Goal: Find specific page/section: Find specific page/section

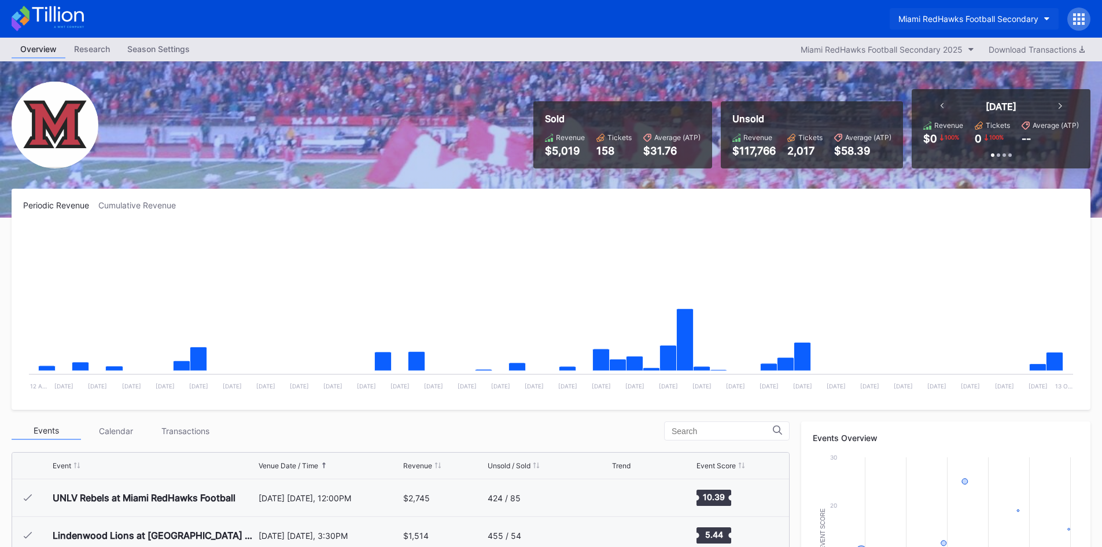
click at [921, 23] on div "Miami RedHawks Football Secondary" at bounding box center [968, 19] width 140 height 10
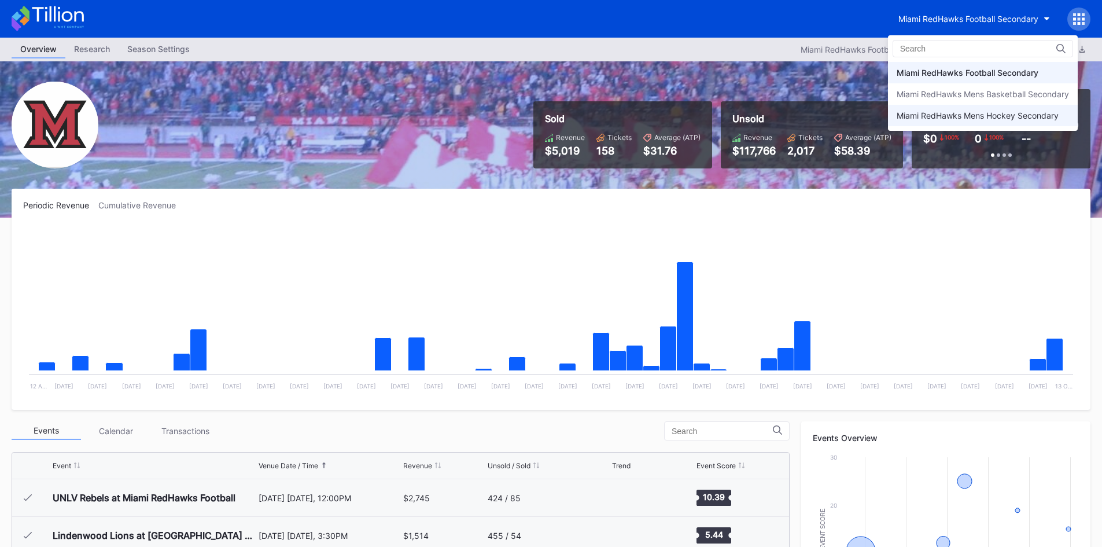
click at [983, 110] on div "Miami RedHawks Mens Hockey Secondary" at bounding box center [978, 115] width 162 height 10
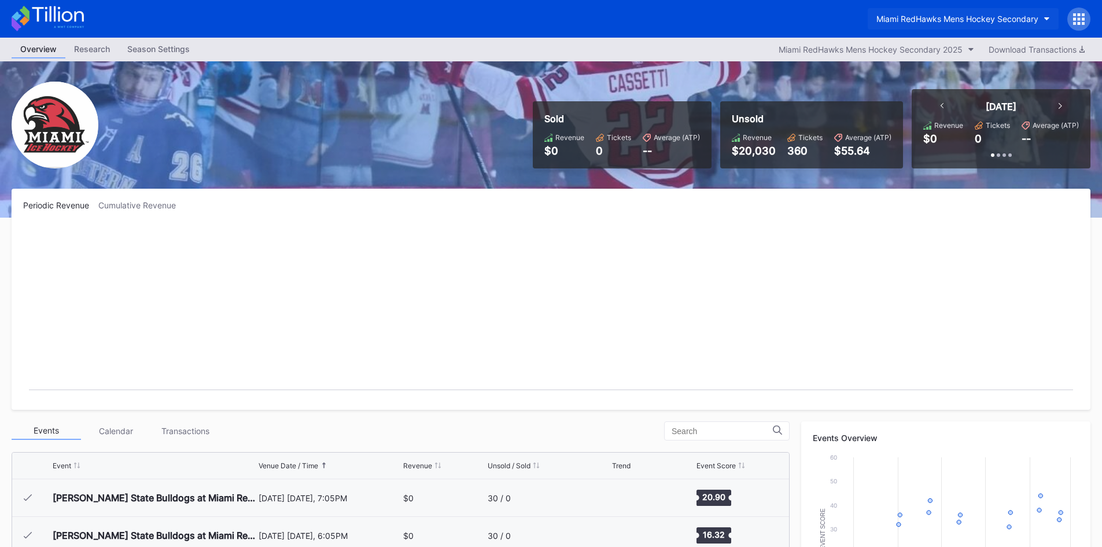
scroll to position [75, 0]
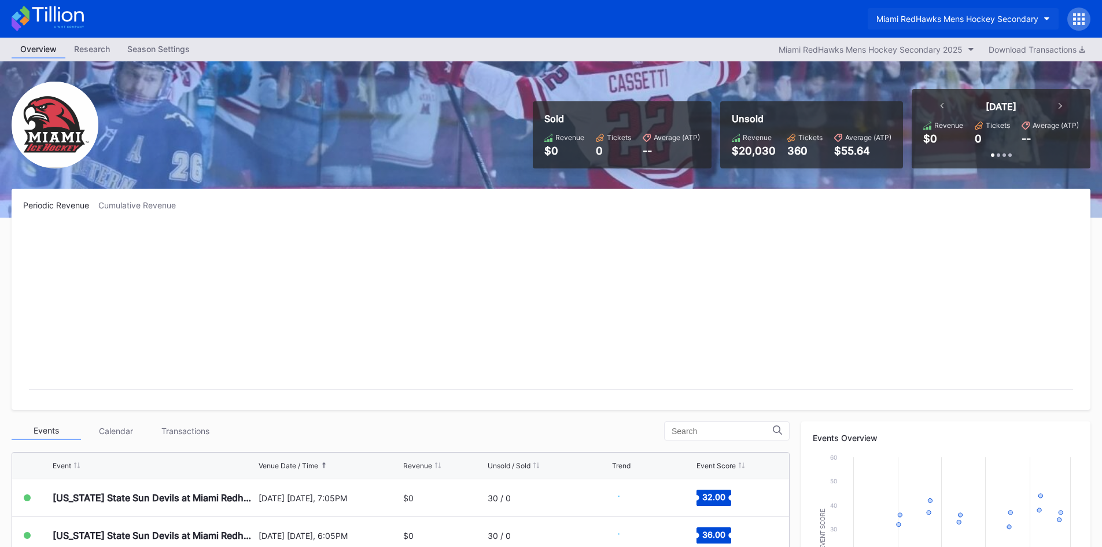
click at [939, 21] on div "Miami RedHawks Mens Hockey Secondary" at bounding box center [957, 19] width 162 height 10
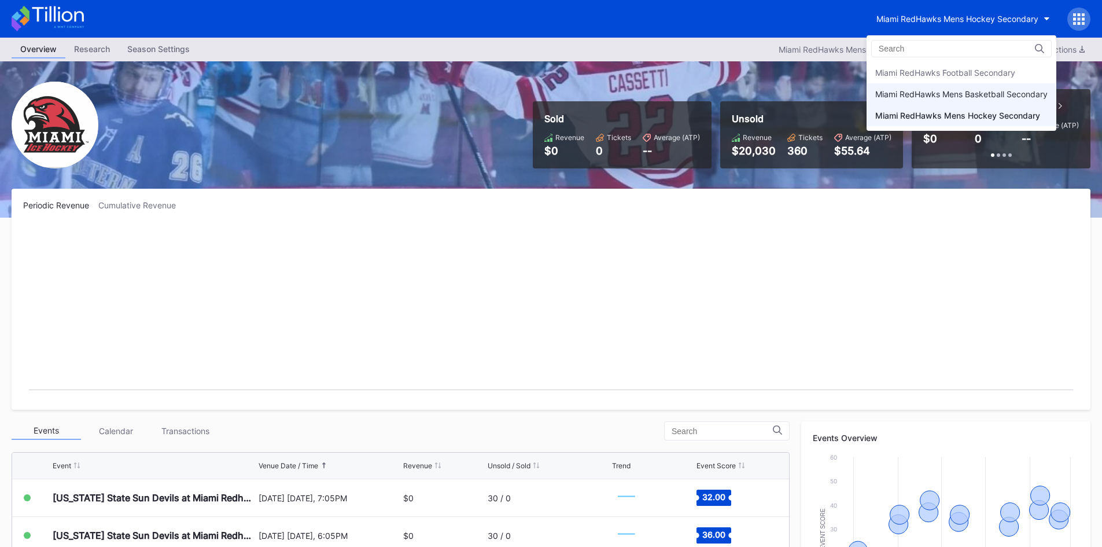
click at [960, 94] on div "Miami RedHawks Mens Basketball Secondary" at bounding box center [961, 94] width 172 height 10
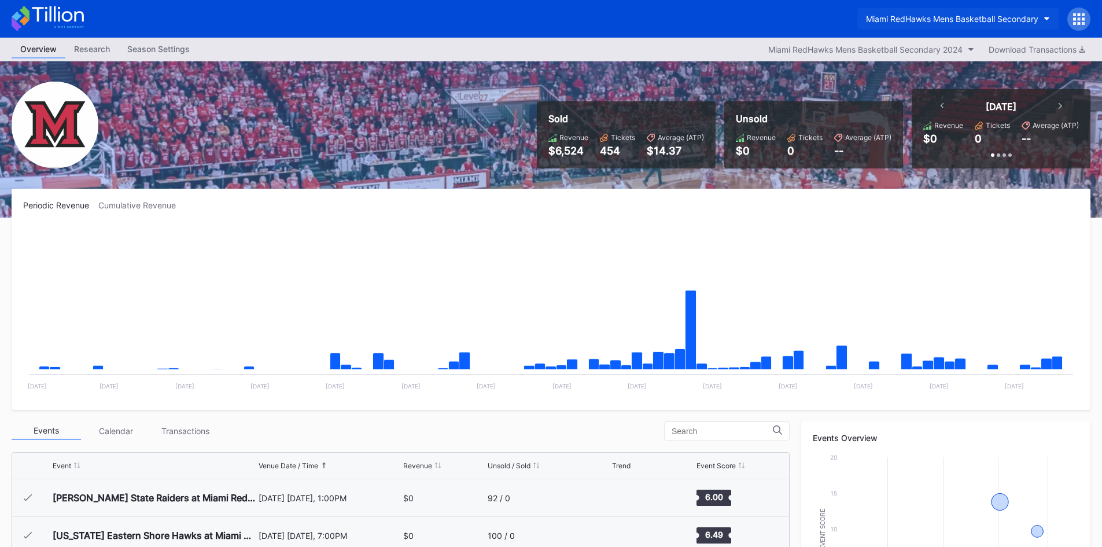
click at [926, 17] on div "Miami RedHawks Mens Basketball Secondary" at bounding box center [952, 19] width 172 height 10
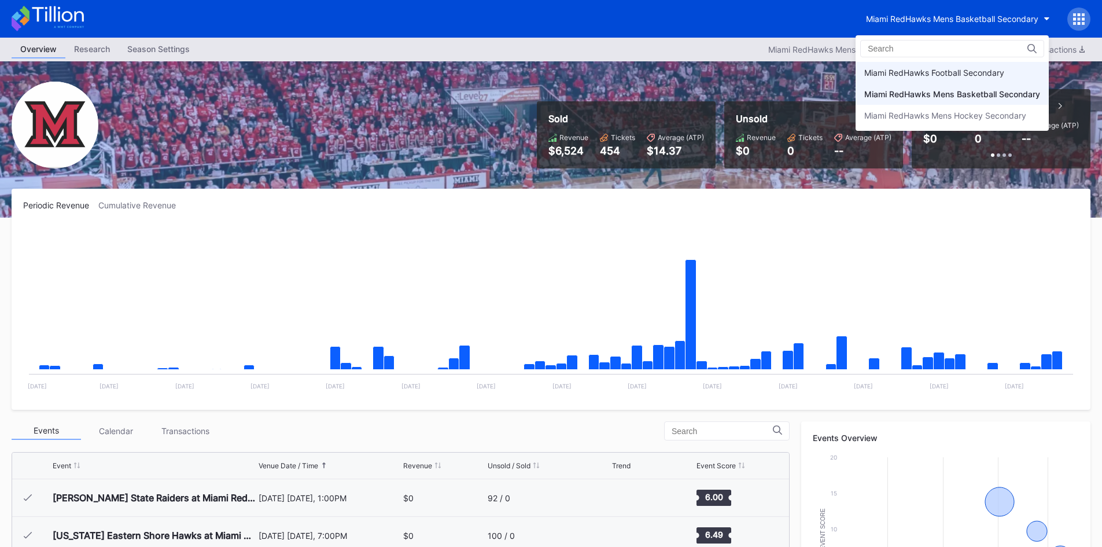
click at [938, 71] on div "Miami RedHawks Football Secondary" at bounding box center [934, 73] width 140 height 10
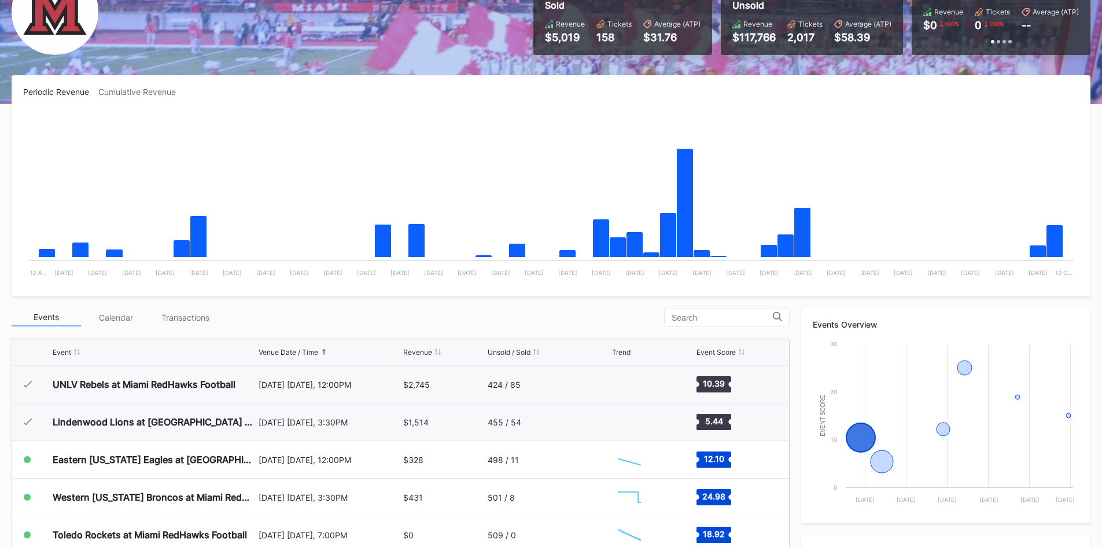
scroll to position [116, 0]
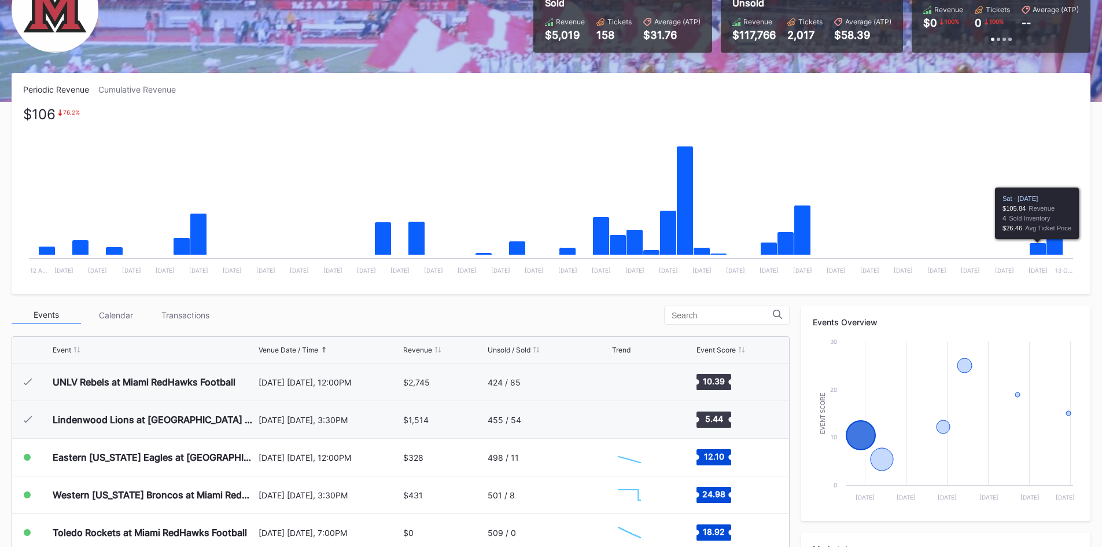
click at [1041, 250] on icon "Chart title" at bounding box center [1038, 249] width 17 height 12
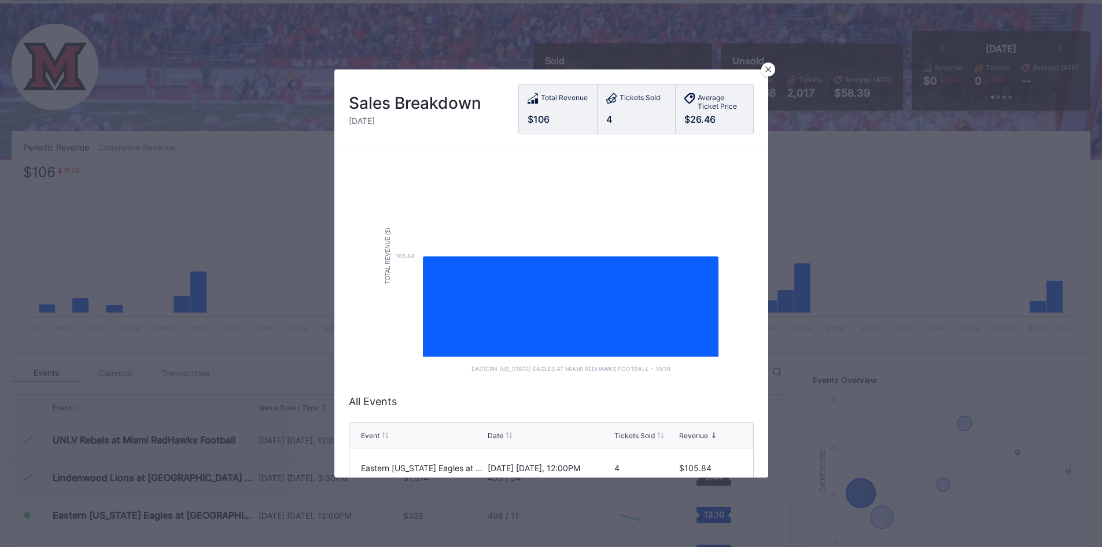
scroll to position [68, 0]
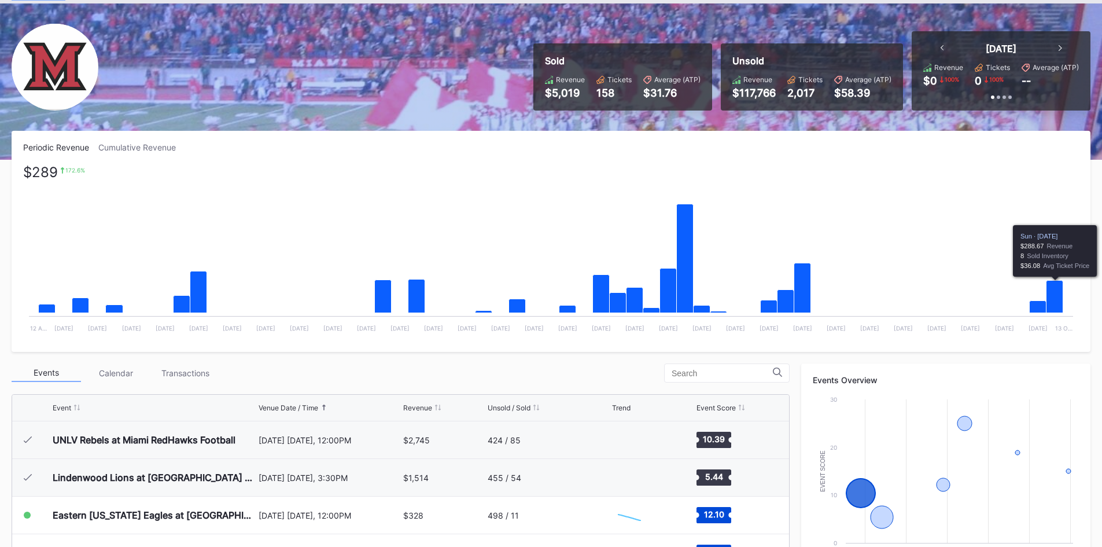
click at [1058, 291] on icon "Chart title" at bounding box center [1054, 297] width 17 height 32
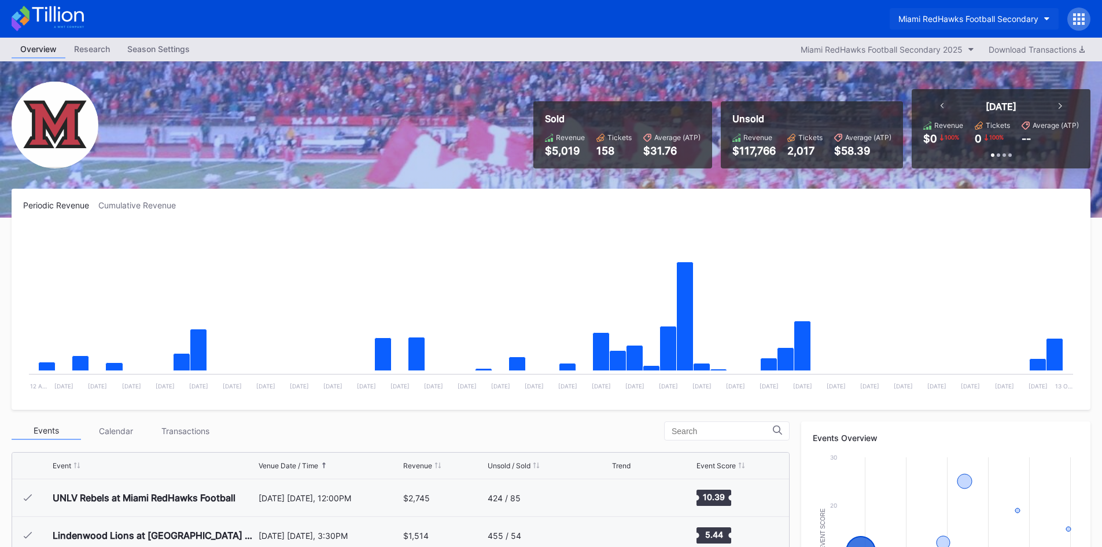
click at [923, 23] on div "Miami RedHawks Football Secondary" at bounding box center [968, 19] width 140 height 10
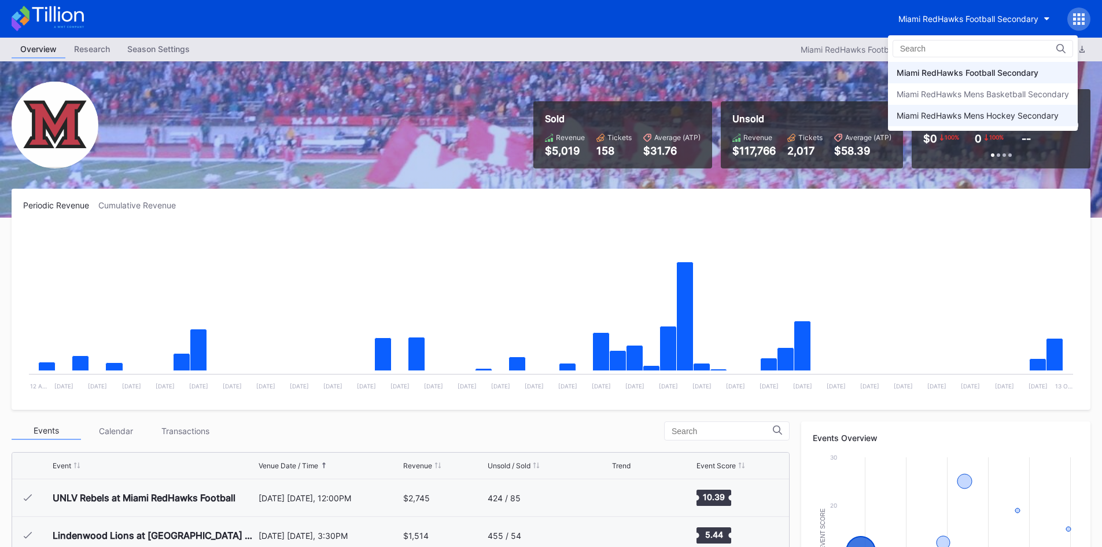
click at [949, 122] on div "Miami RedHawks Mens Hockey Secondary" at bounding box center [983, 115] width 190 height 21
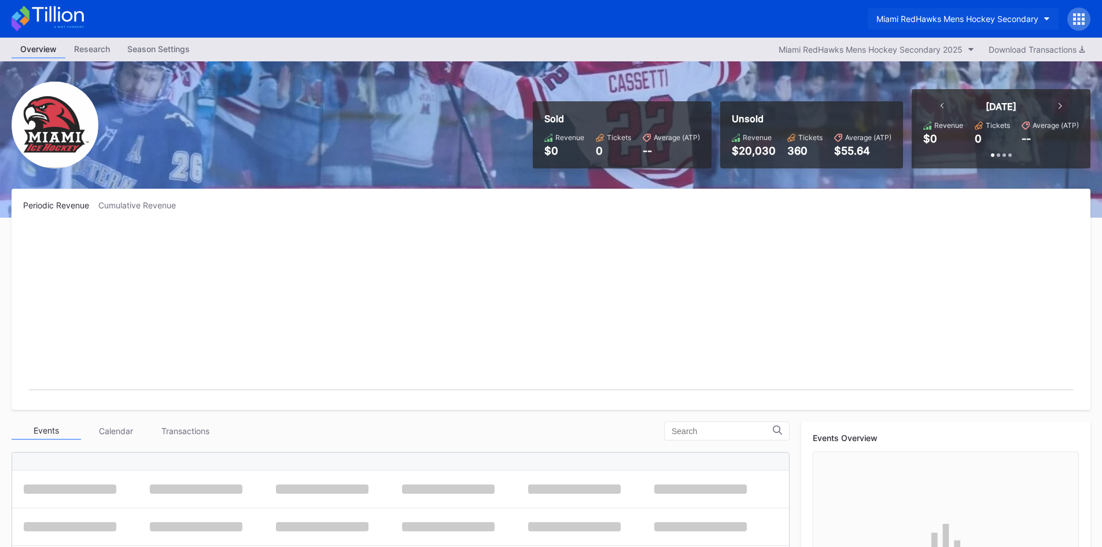
scroll to position [75, 0]
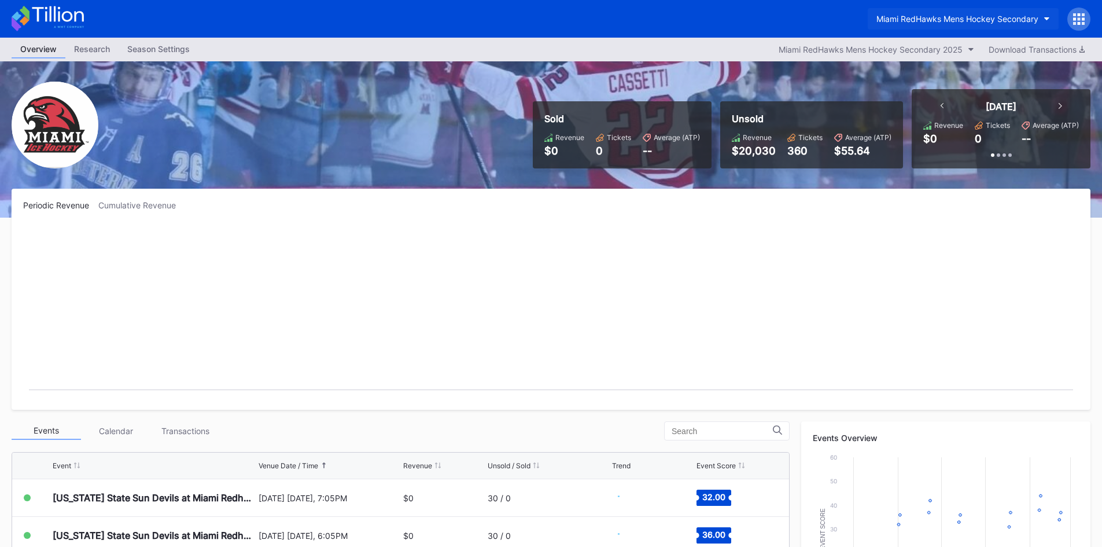
click at [932, 23] on div "Miami RedHawks Mens Hockey Secondary" at bounding box center [957, 19] width 162 height 10
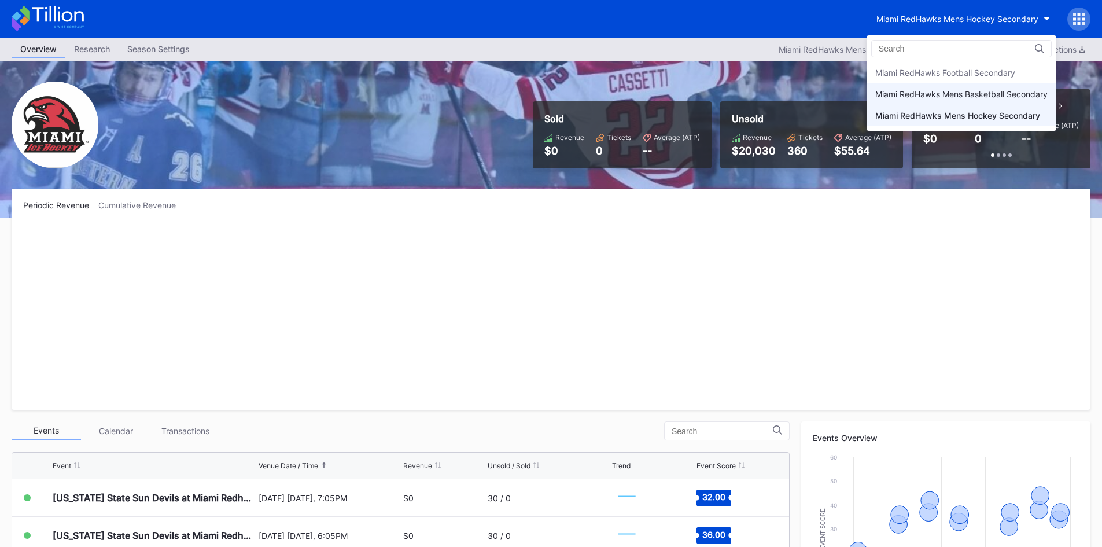
click at [928, 97] on div "Miami RedHawks Mens Basketball Secondary" at bounding box center [961, 94] width 172 height 10
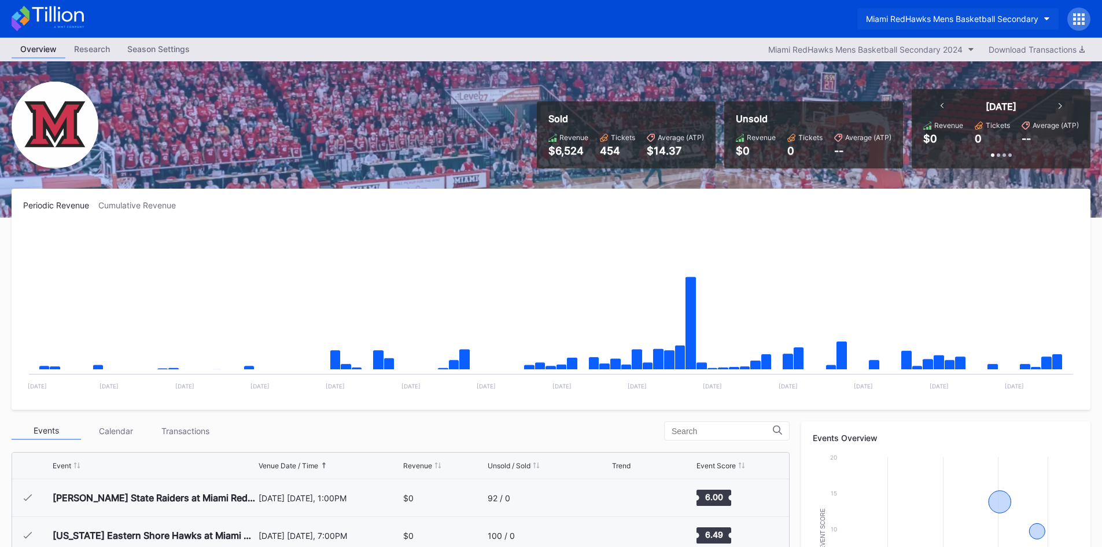
click at [929, 24] on button "Miami RedHawks Mens Basketball Secondary" at bounding box center [957, 18] width 201 height 21
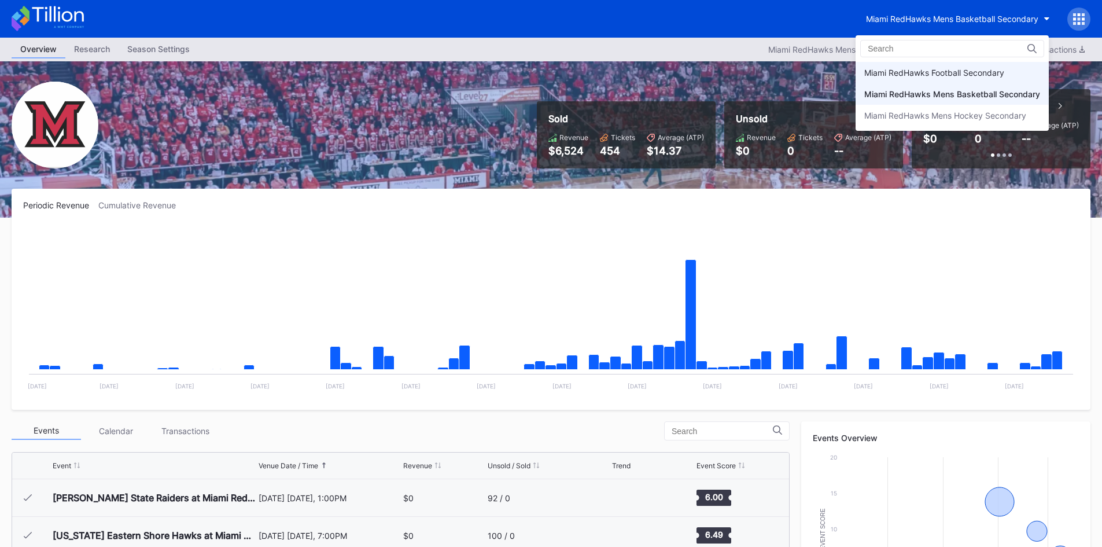
click at [935, 66] on div "Miami RedHawks Football Secondary" at bounding box center [951, 72] width 193 height 21
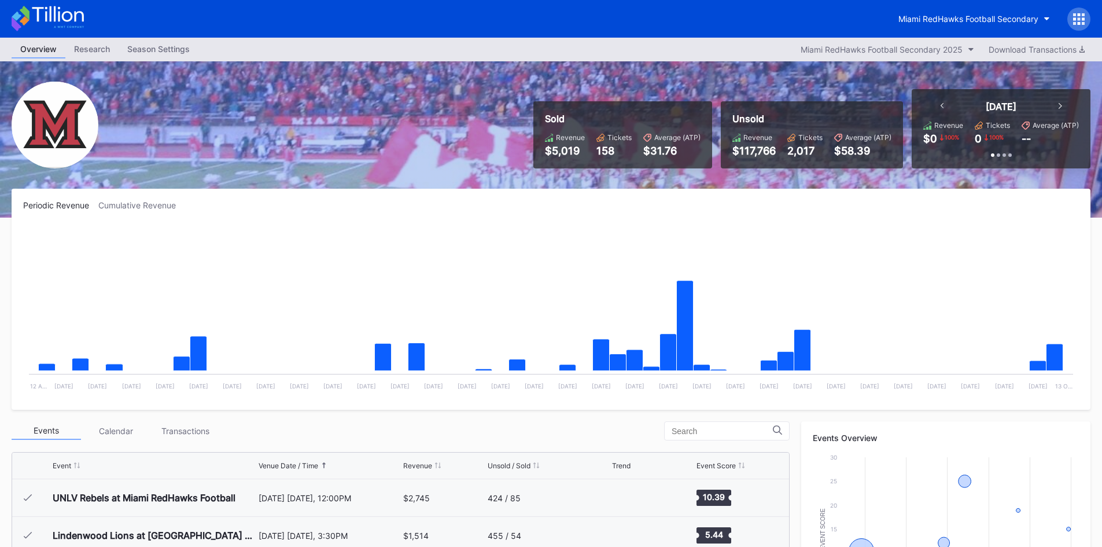
click at [808, 27] on div "Miami RedHawks Football Secondary" at bounding box center [551, 19] width 1102 height 38
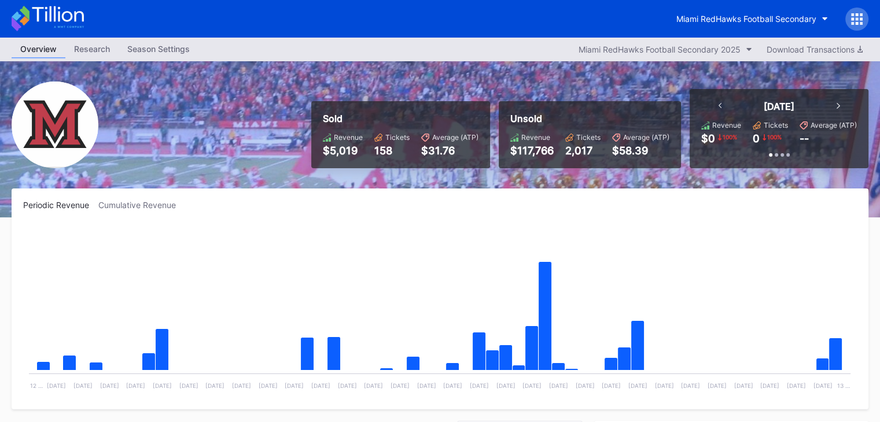
click at [325, 12] on div "Miami RedHawks Football Secondary" at bounding box center [440, 19] width 880 height 38
click at [439, 24] on div "Miami RedHawks Football Secondary" at bounding box center [440, 19] width 880 height 38
click at [320, 17] on div "Miami RedHawks Football Secondary" at bounding box center [440, 19] width 880 height 38
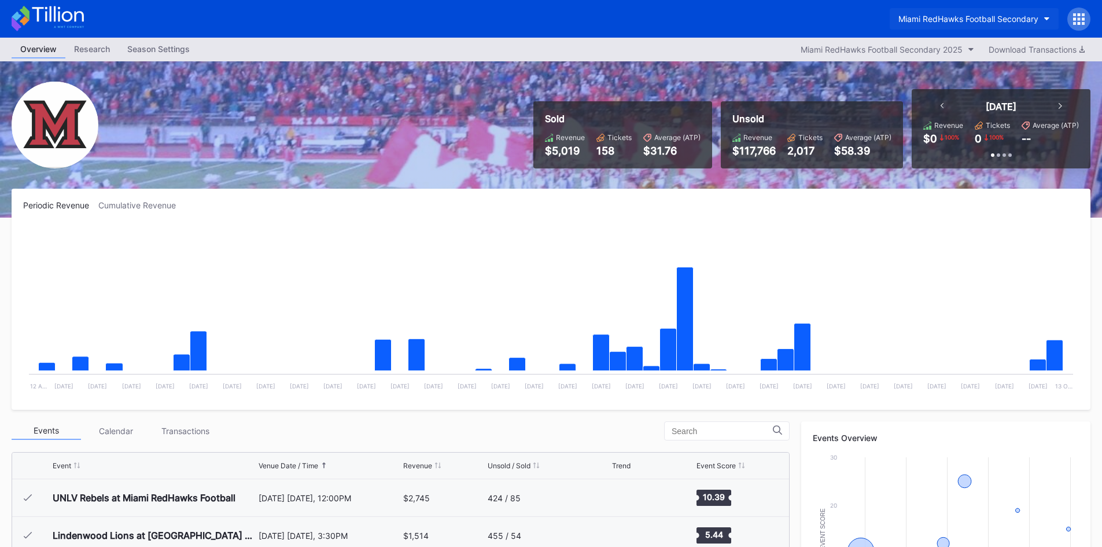
click at [951, 16] on div "Miami RedHawks Football Secondary" at bounding box center [968, 19] width 140 height 10
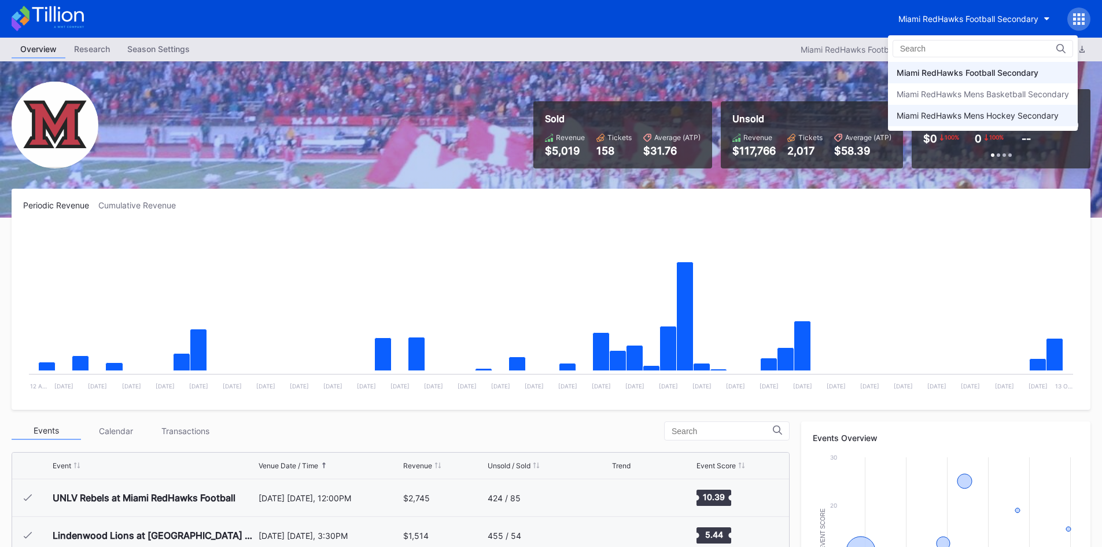
click at [987, 115] on div "Miami RedHawks Mens Hockey Secondary" at bounding box center [978, 115] width 162 height 10
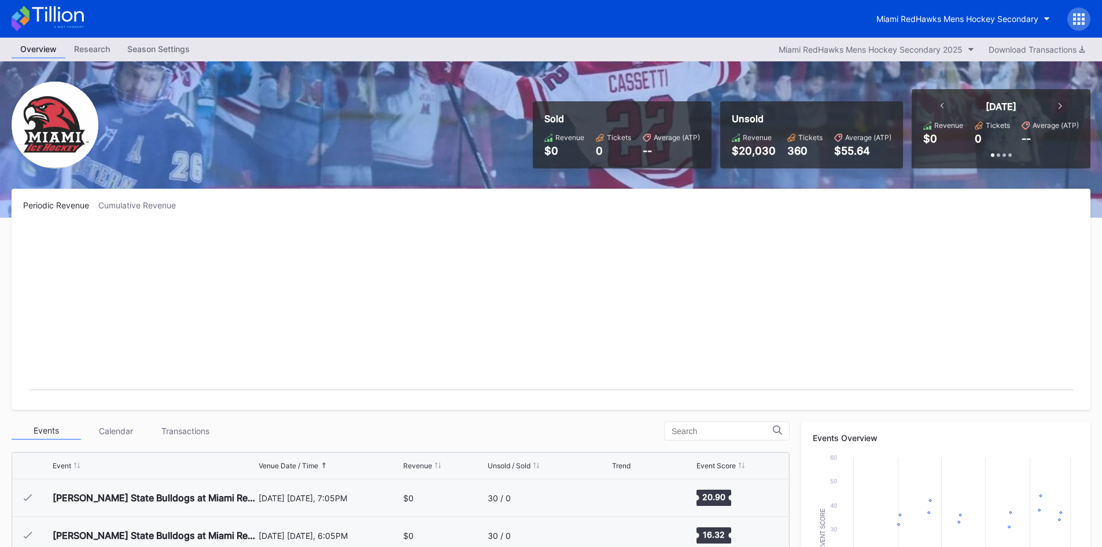
scroll to position [75, 0]
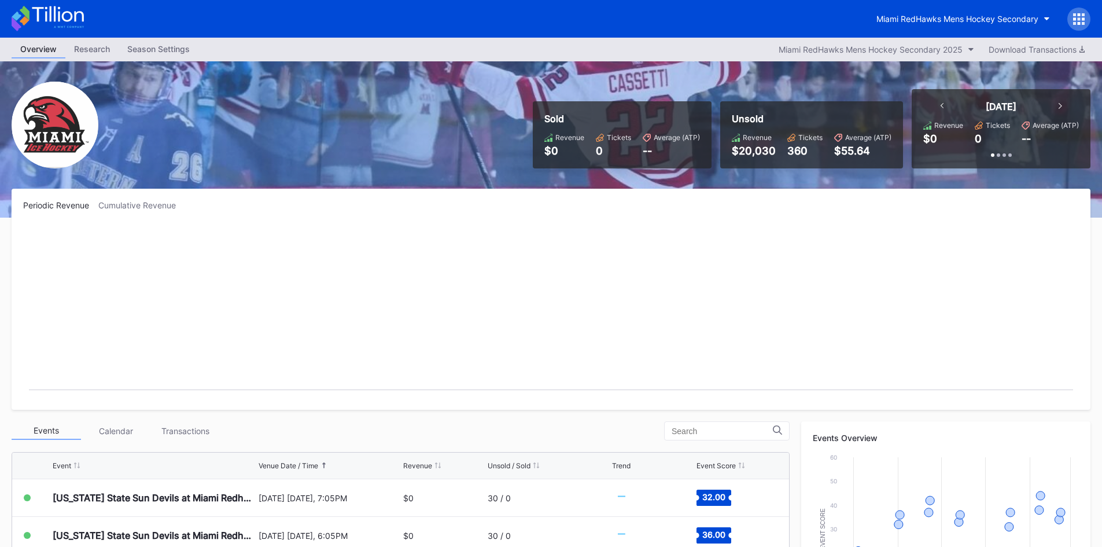
click at [977, 40] on div "Overview Research Season Settings Miami RedHawks Mens Hockey Secondary 2025 Dow…" at bounding box center [551, 50] width 1102 height 24
drag, startPoint x: 969, startPoint y: 6, endPoint x: 968, endPoint y: 16, distance: 10.5
click at [969, 12] on div "Miami RedHawks Mens Hockey Secondary" at bounding box center [551, 19] width 1102 height 38
click at [966, 20] on div "Miami RedHawks Mens Hockey Secondary" at bounding box center [957, 19] width 162 height 10
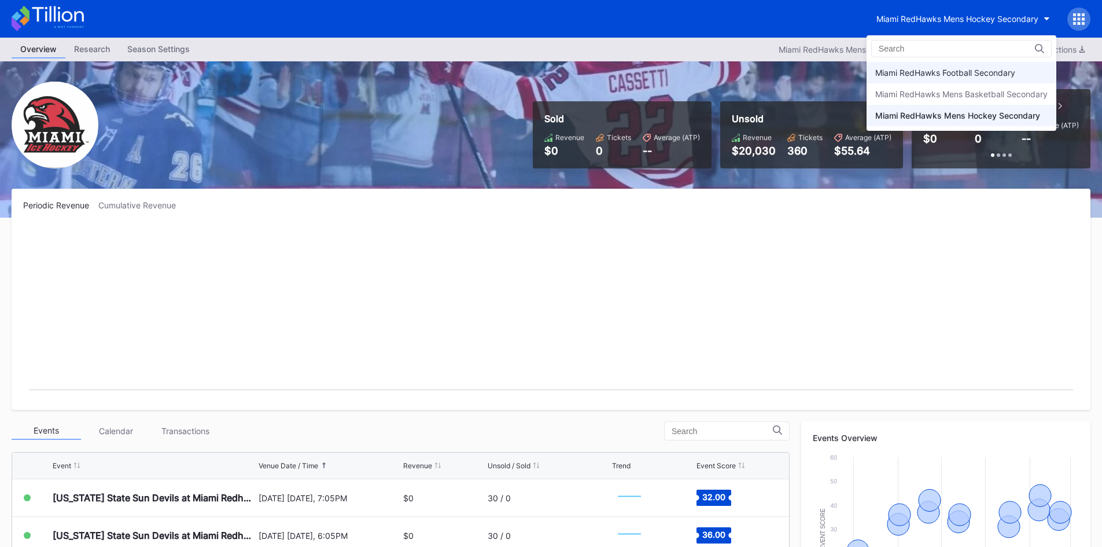
click at [958, 75] on div "Miami RedHawks Football Secondary" at bounding box center [945, 73] width 140 height 10
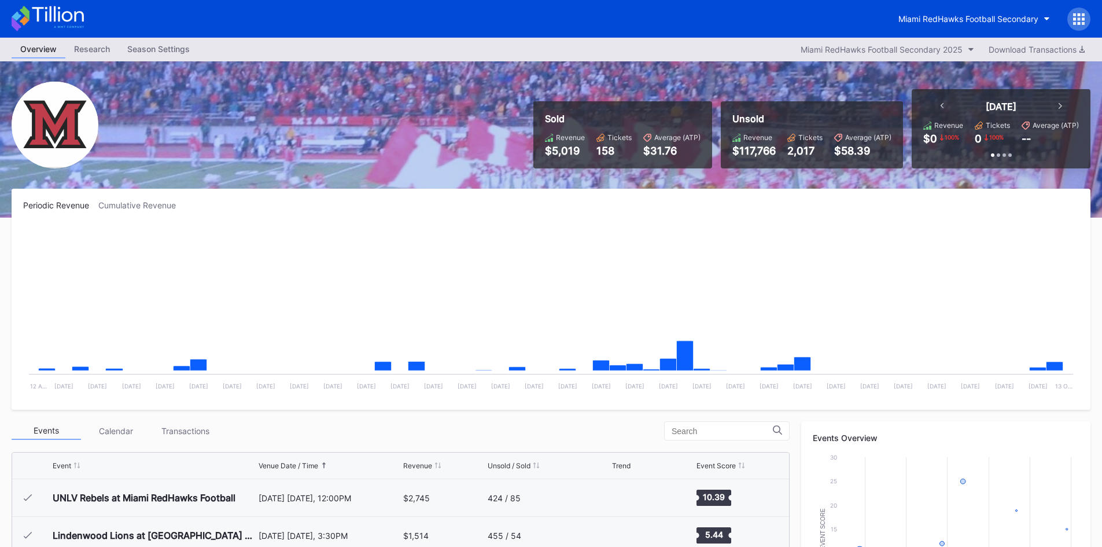
click at [762, 24] on div "Miami RedHawks Football Secondary" at bounding box center [551, 19] width 1102 height 38
